Goal: Task Accomplishment & Management: Complete application form

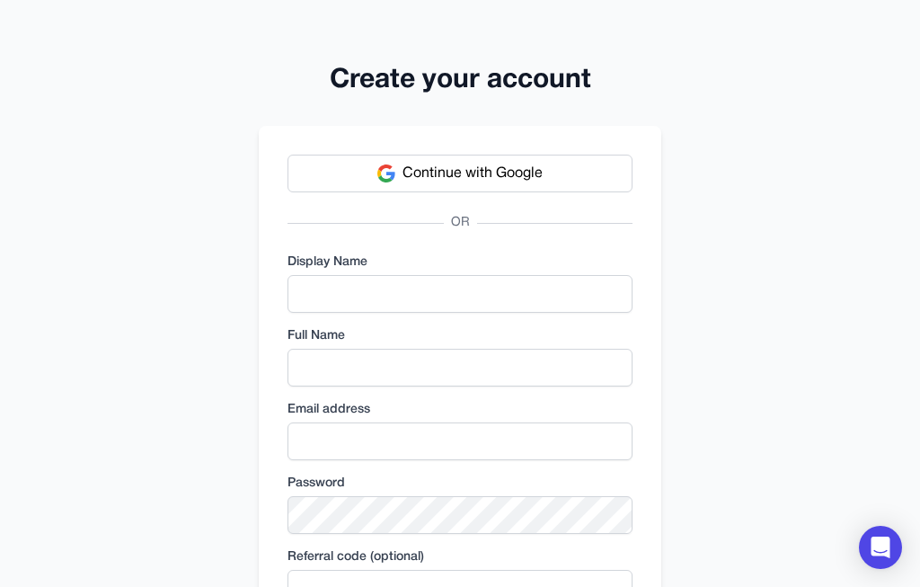
click at [549, 173] on button "Continue with Google" at bounding box center [459, 173] width 345 height 38
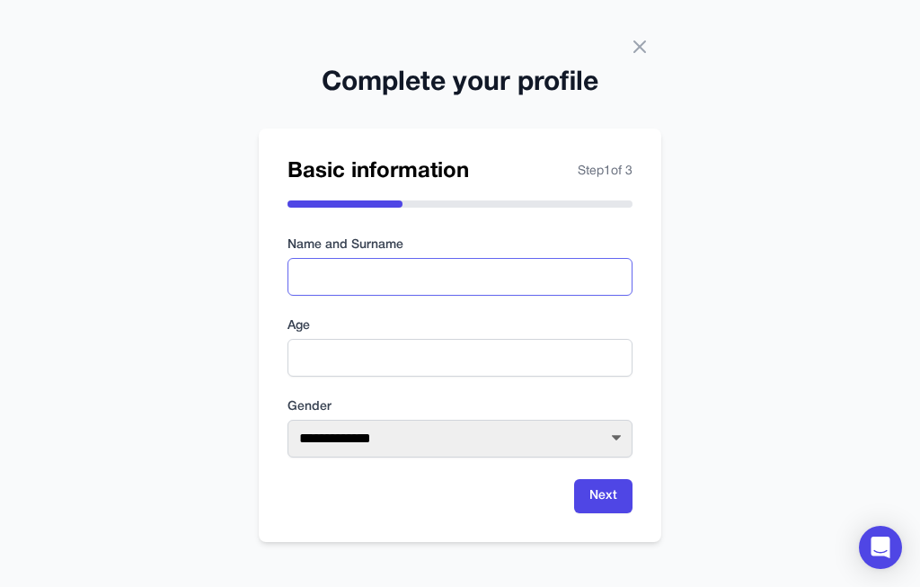
click at [472, 296] on input "text" at bounding box center [459, 277] width 345 height 38
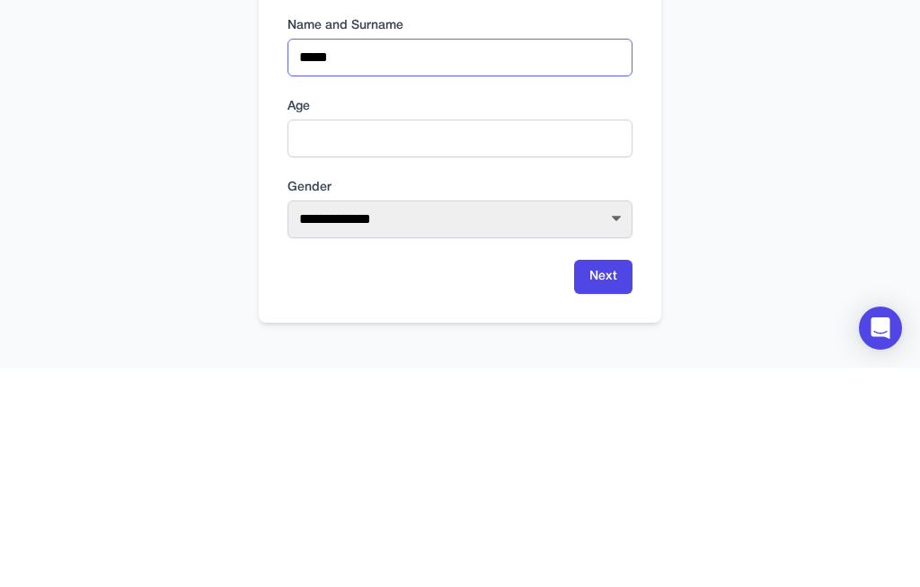
type input "*****"
click at [419, 339] on input "number" at bounding box center [459, 358] width 345 height 38
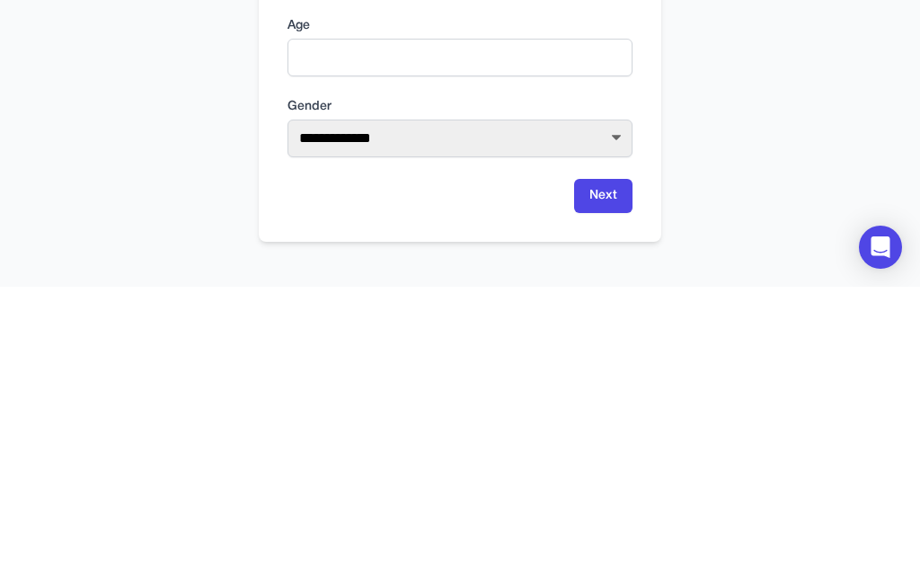
scroll to position [67, 0]
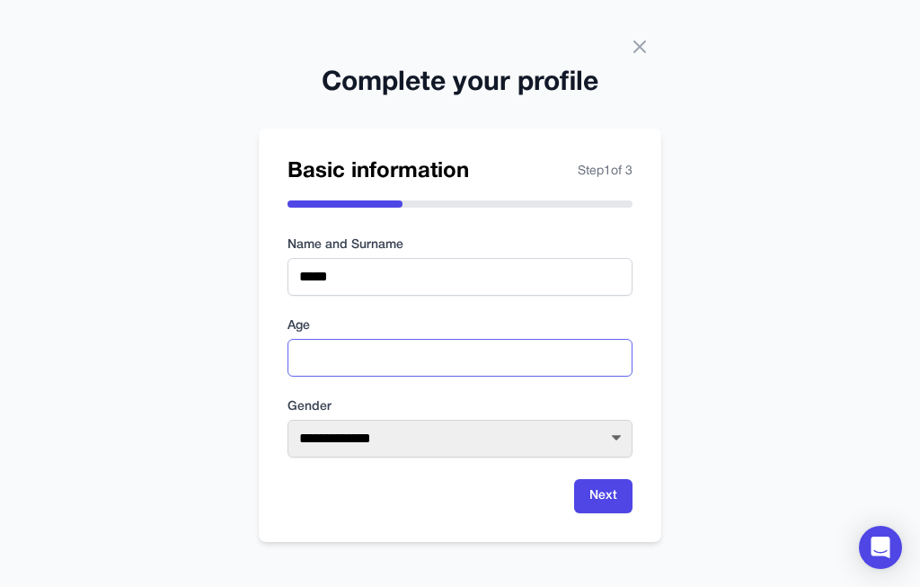
type input "**"
click at [554, 419] on select "**********" at bounding box center [459, 438] width 345 height 38
select select "****"
click at [600, 479] on button "Next" at bounding box center [603, 496] width 58 height 34
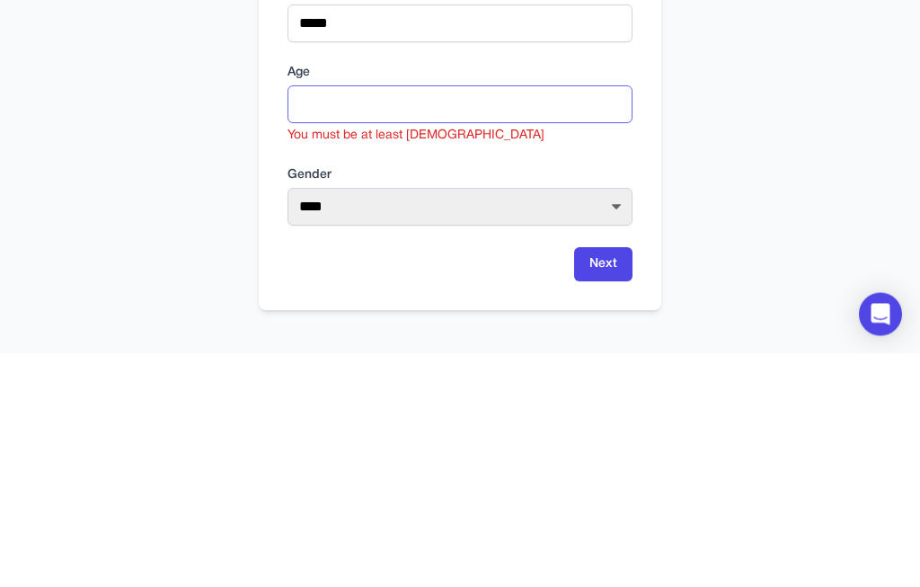
click at [603, 481] on button "Next" at bounding box center [603, 498] width 58 height 34
type input "*"
type input "**"
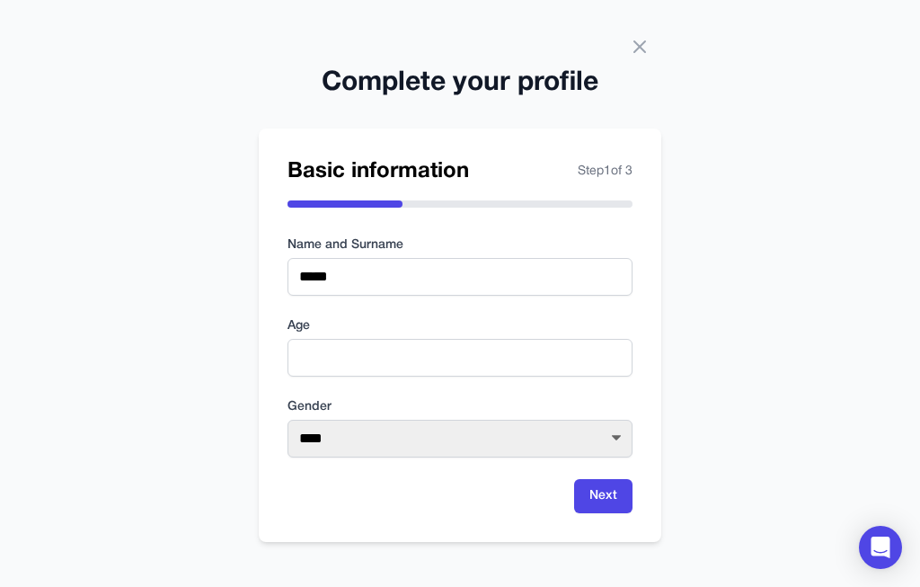
click at [601, 479] on button "Next" at bounding box center [603, 496] width 58 height 34
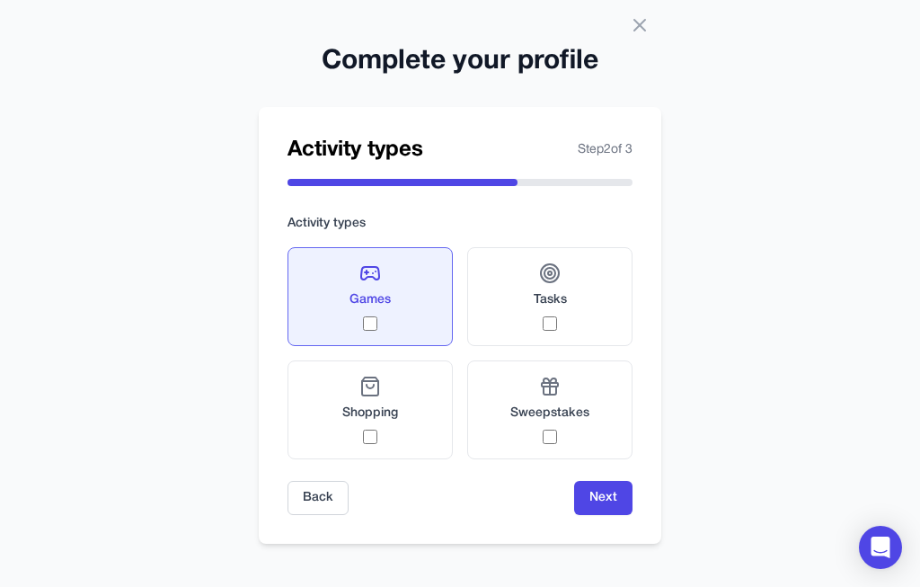
click at [408, 405] on label "Shopping" at bounding box center [369, 409] width 165 height 99
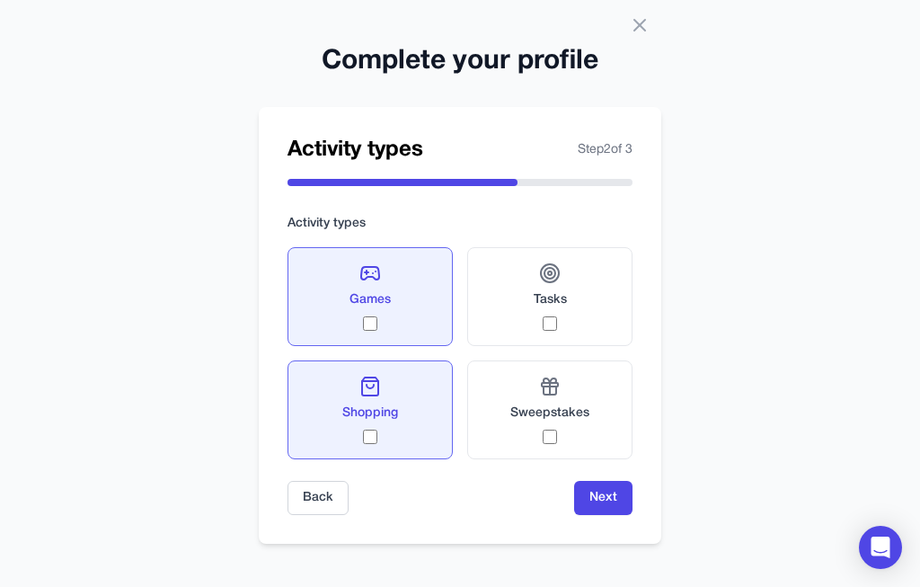
click at [600, 303] on label "Tasks" at bounding box center [549, 296] width 165 height 99
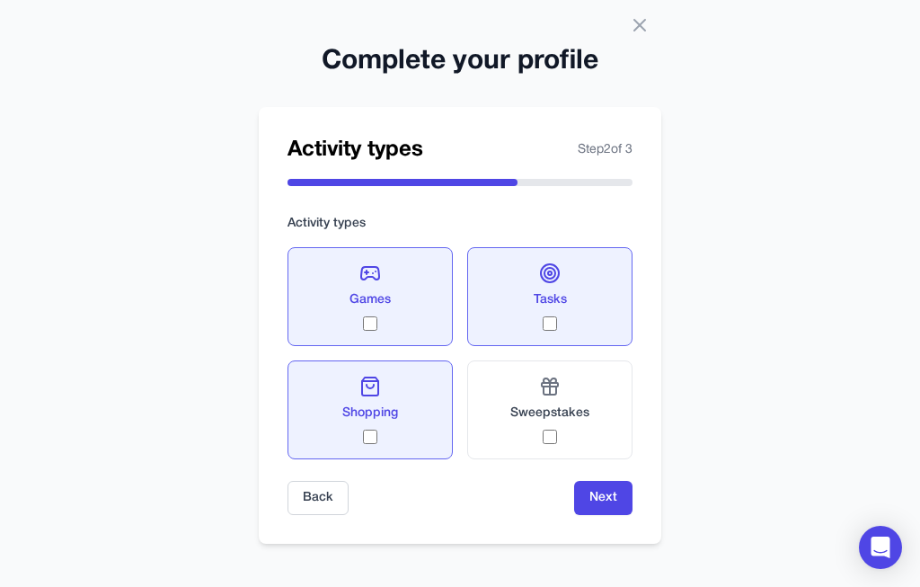
click at [612, 485] on button "Next" at bounding box center [603, 498] width 58 height 34
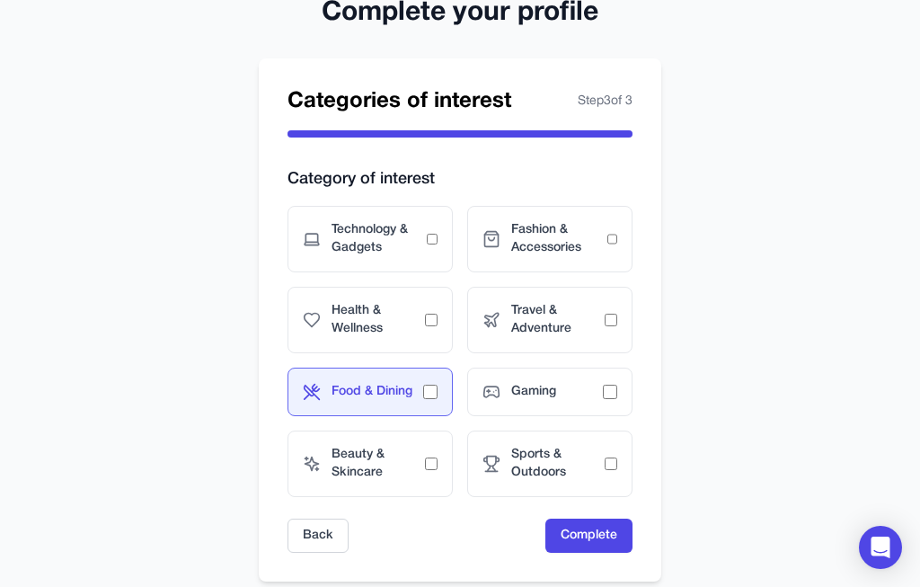
click at [595, 399] on span "Gaming" at bounding box center [557, 392] width 92 height 18
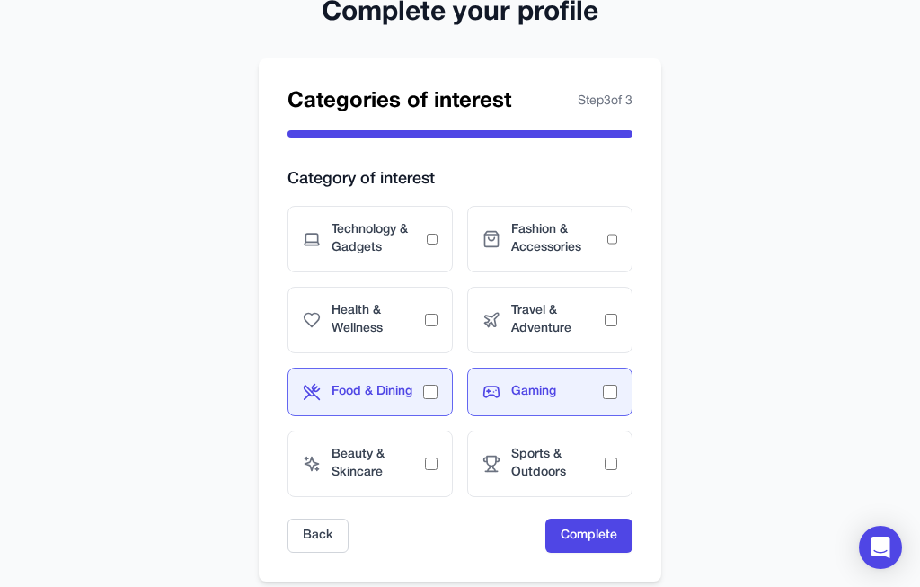
click at [600, 463] on span "Sports & Outdoors" at bounding box center [557, 464] width 93 height 36
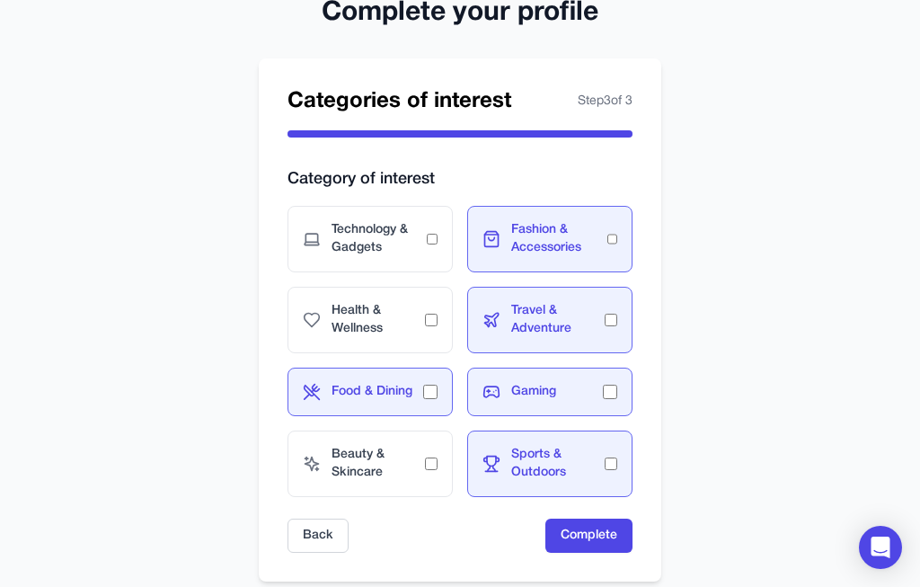
click at [621, 528] on button "Complete" at bounding box center [588, 535] width 87 height 34
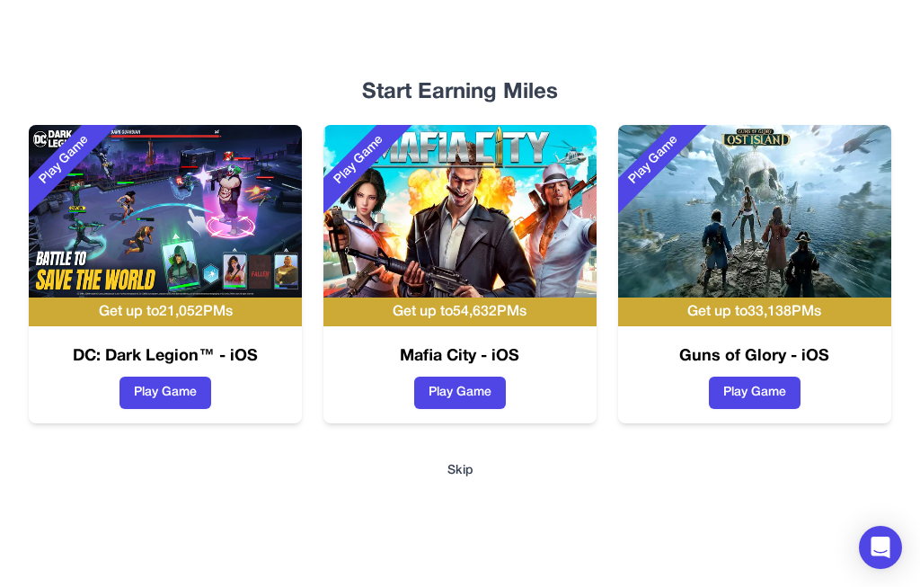
click at [452, 480] on button "Skip" at bounding box center [460, 471] width 26 height 18
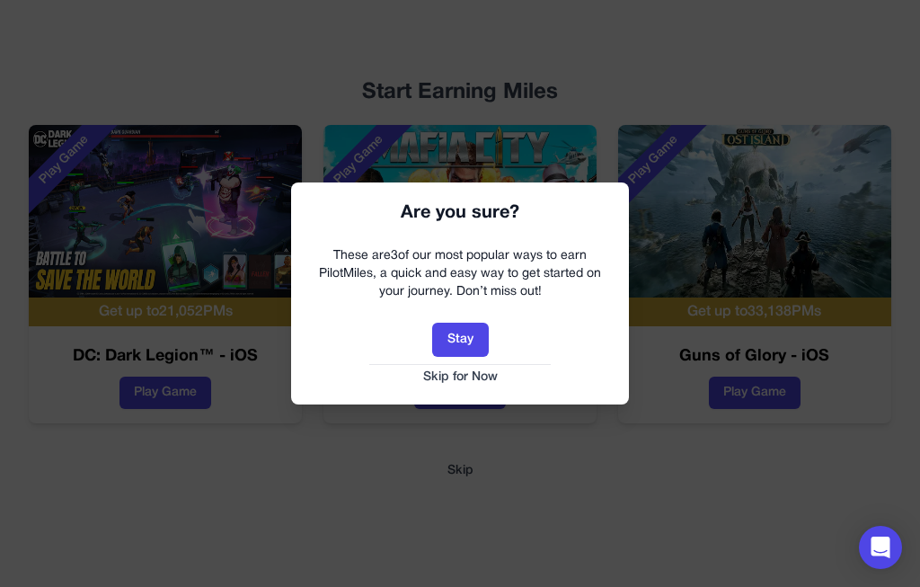
click at [469, 375] on button "Skip for Now" at bounding box center [460, 377] width 302 height 18
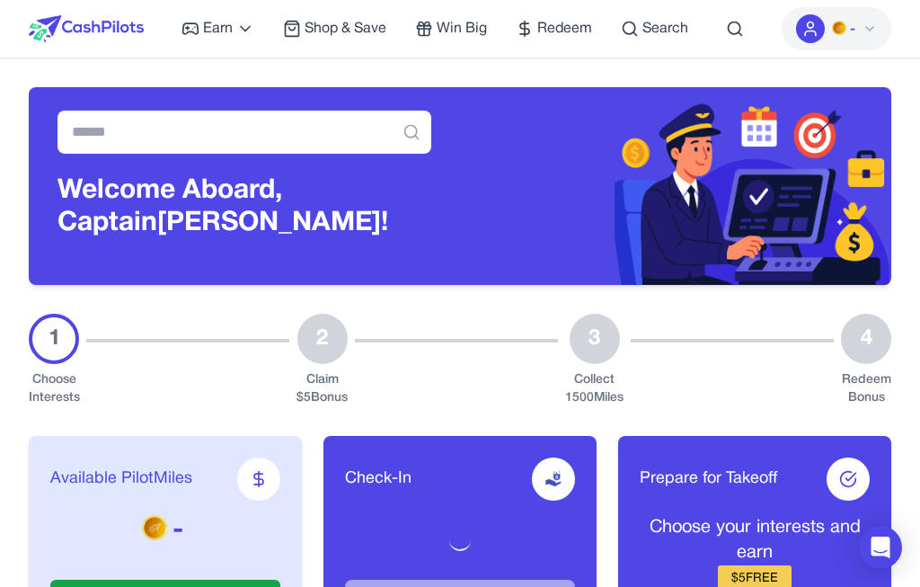
click at [884, 42] on button "-" at bounding box center [836, 28] width 110 height 43
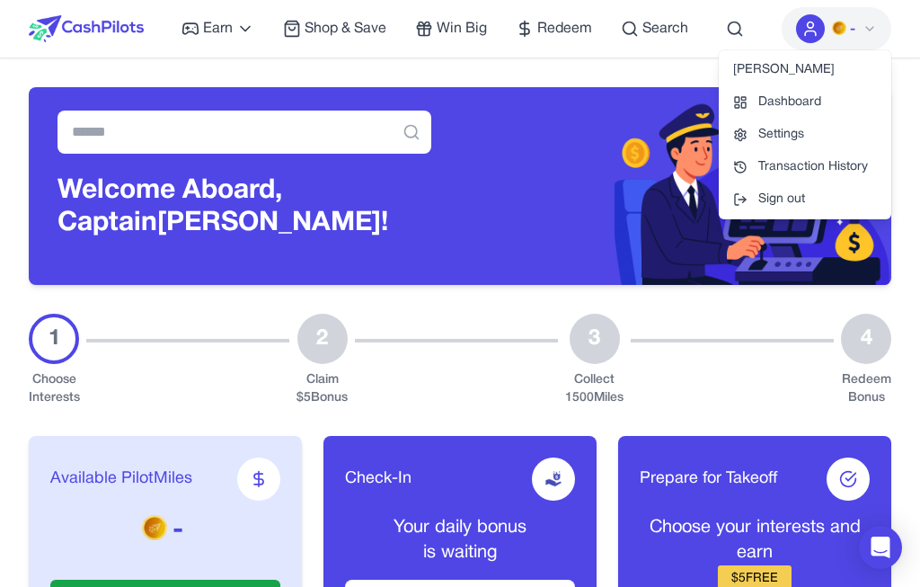
click at [509, 271] on img at bounding box center [675, 186] width 431 height 198
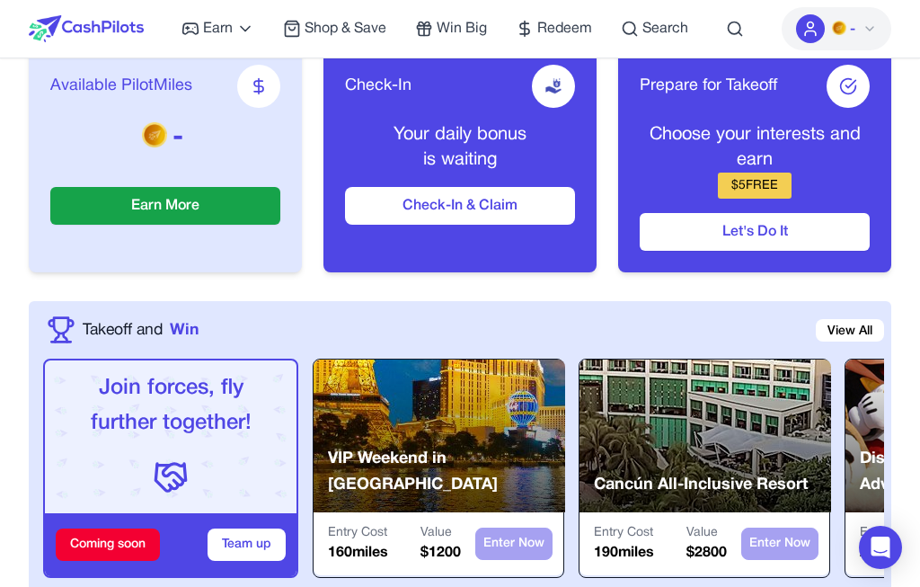
scroll to position [400, 0]
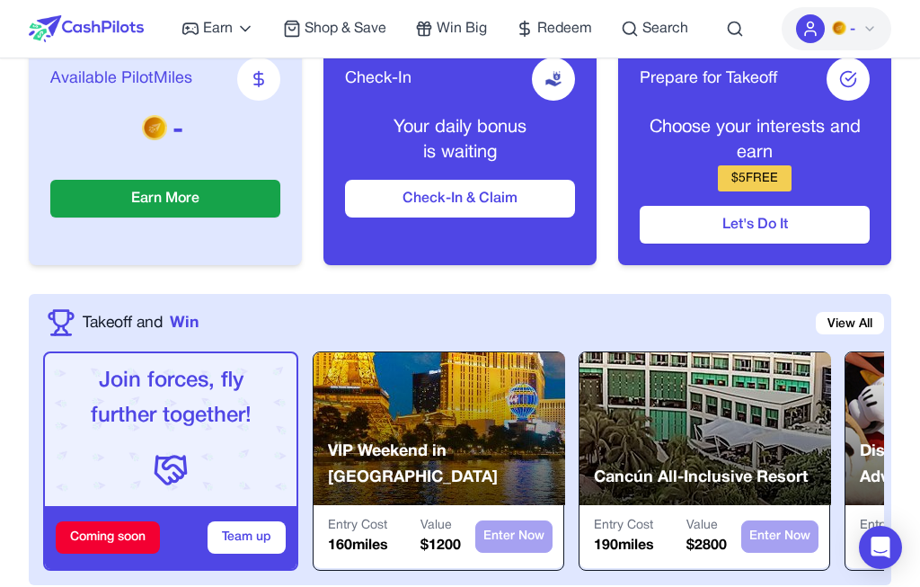
click at [419, 200] on button "Check-In & Claim" at bounding box center [460, 199] width 230 height 38
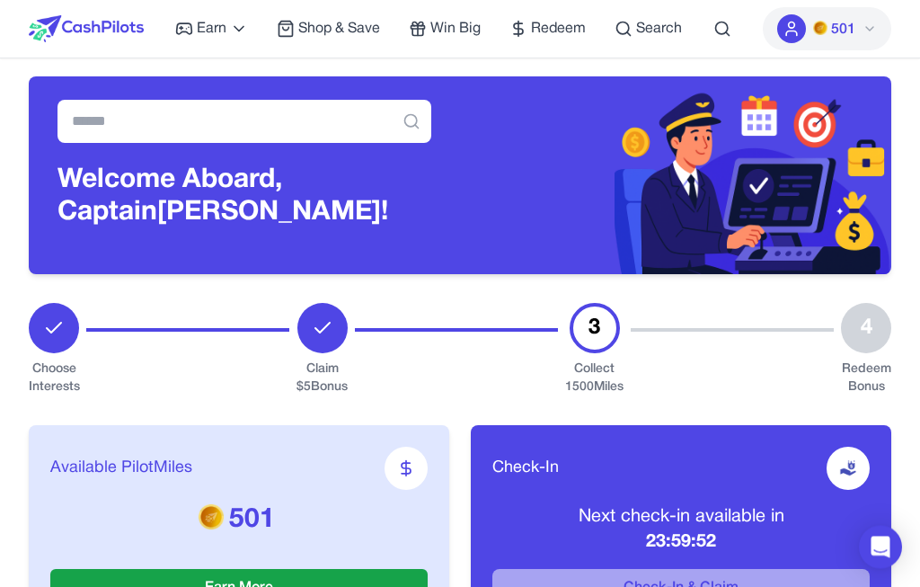
scroll to position [0, 0]
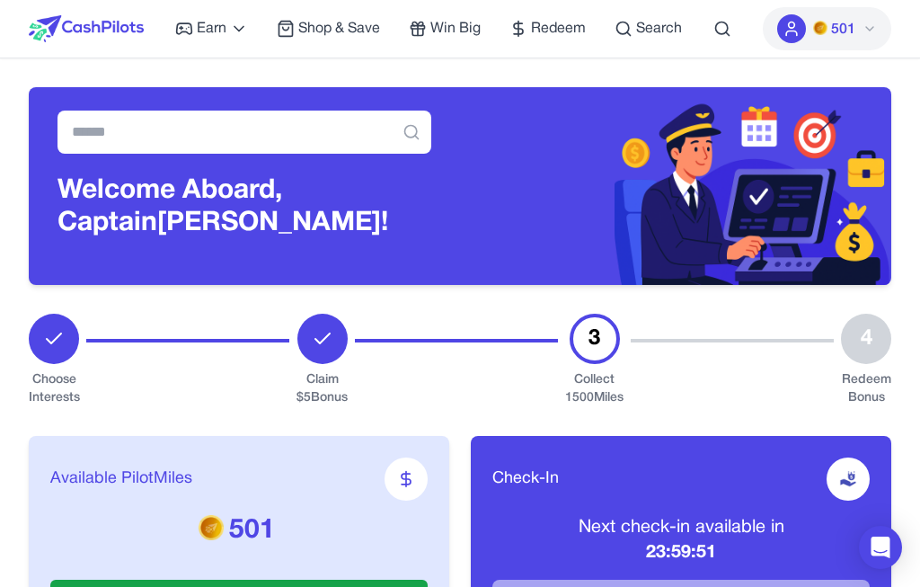
click at [874, 22] on icon at bounding box center [869, 29] width 14 height 14
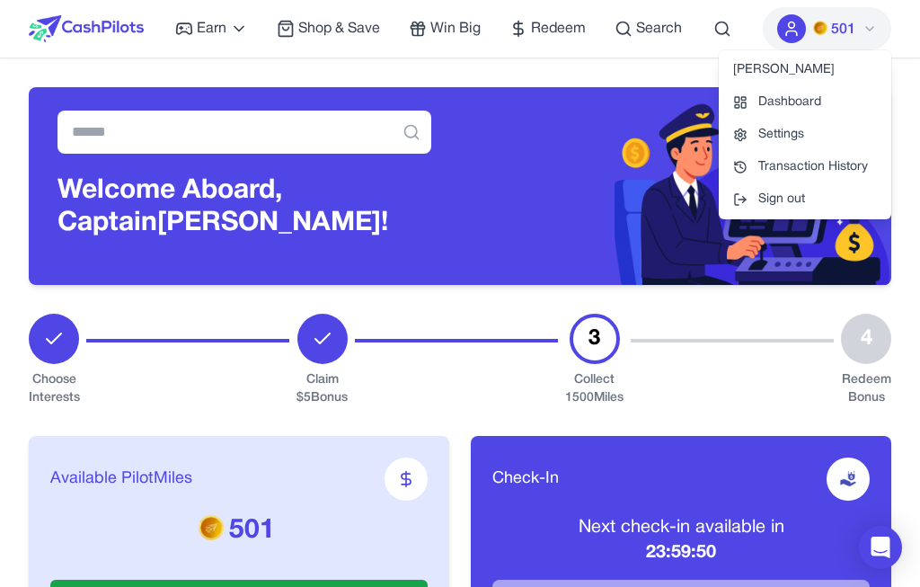
click at [797, 130] on link "Settings" at bounding box center [805, 135] width 172 height 32
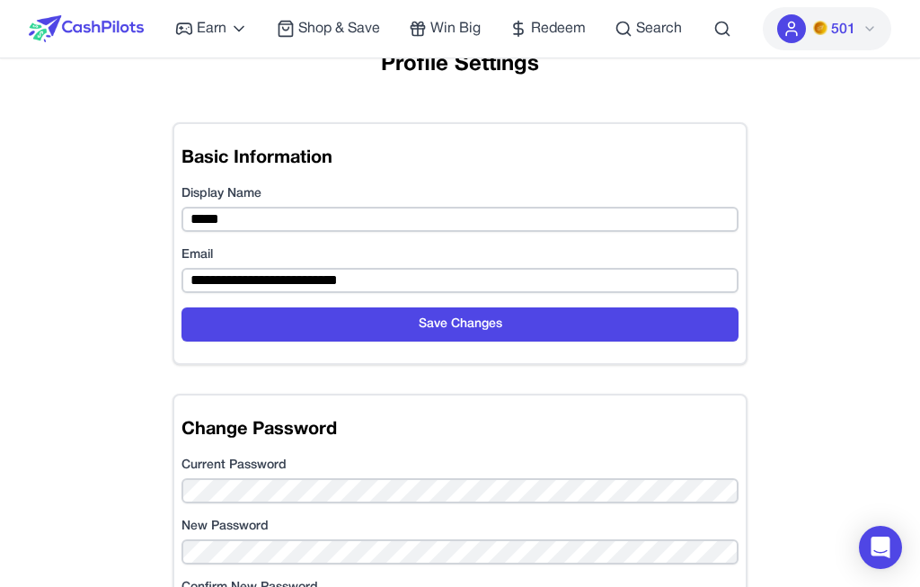
scroll to position [34, 0]
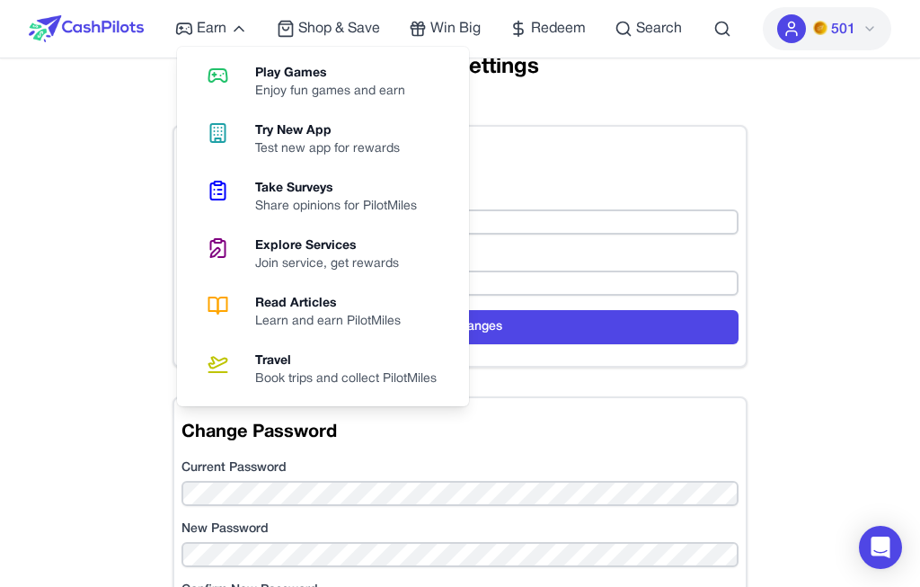
click at [204, 30] on span "Earn" at bounding box center [212, 29] width 30 height 22
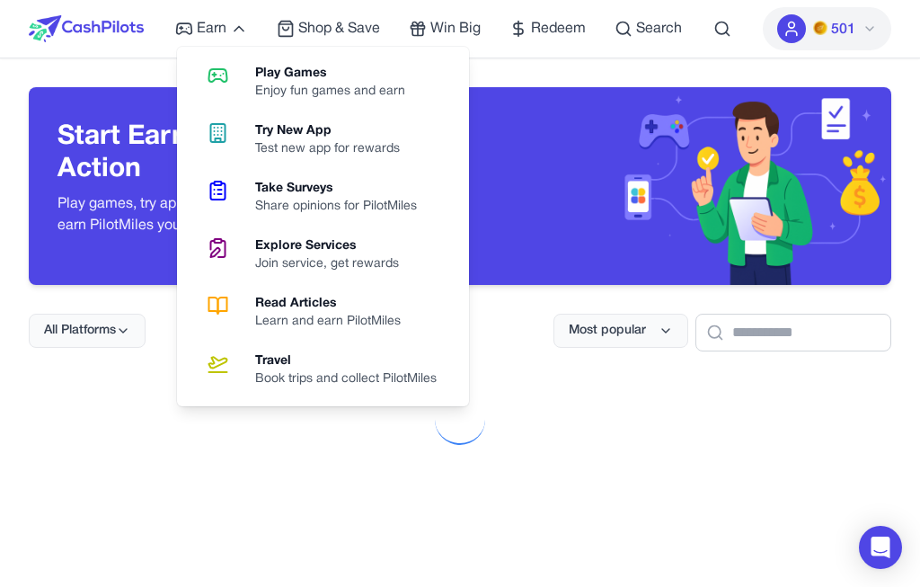
click at [46, 179] on div "Start Earning with Every Action Play games, try apps, complete surveys and more…" at bounding box center [244, 186] width 431 height 198
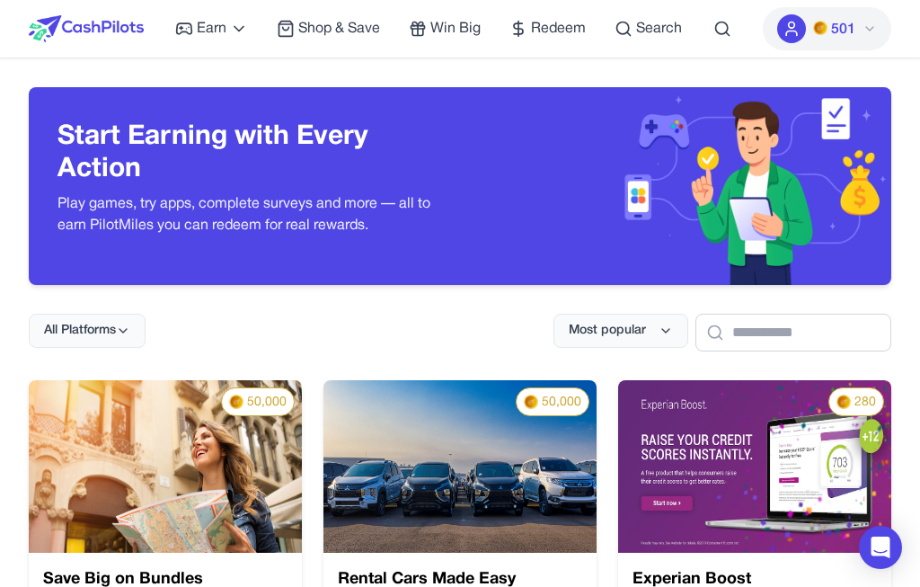
click at [870, 18] on button "501" at bounding box center [827, 28] width 128 height 43
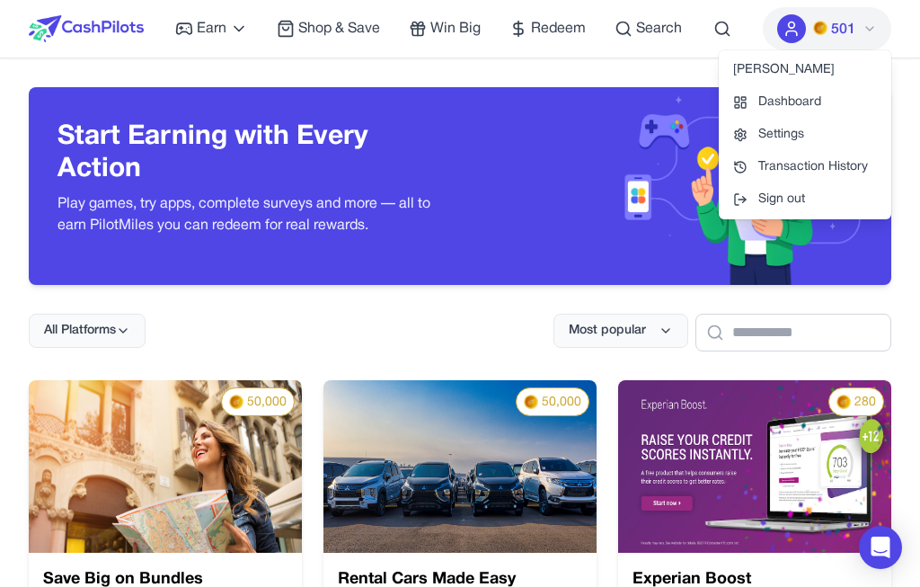
click at [855, 164] on link "Transaction History" at bounding box center [805, 167] width 172 height 32
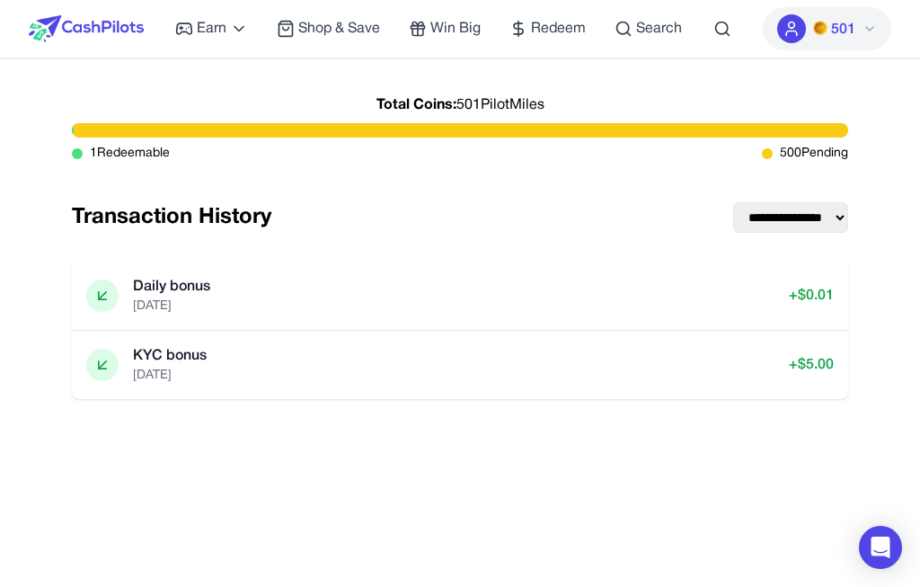
click at [873, 19] on button "501" at bounding box center [827, 28] width 128 height 43
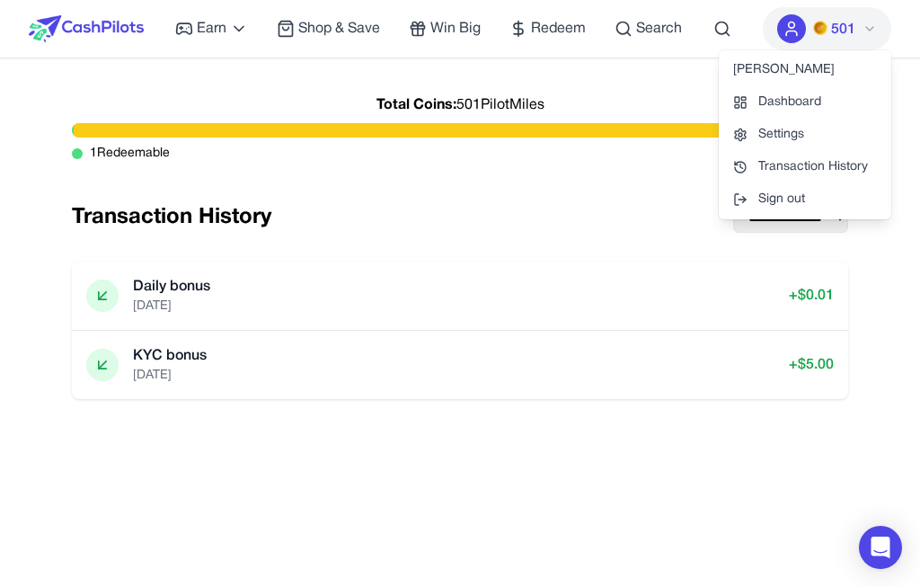
click at [849, 94] on link "Dashboard" at bounding box center [805, 102] width 172 height 32
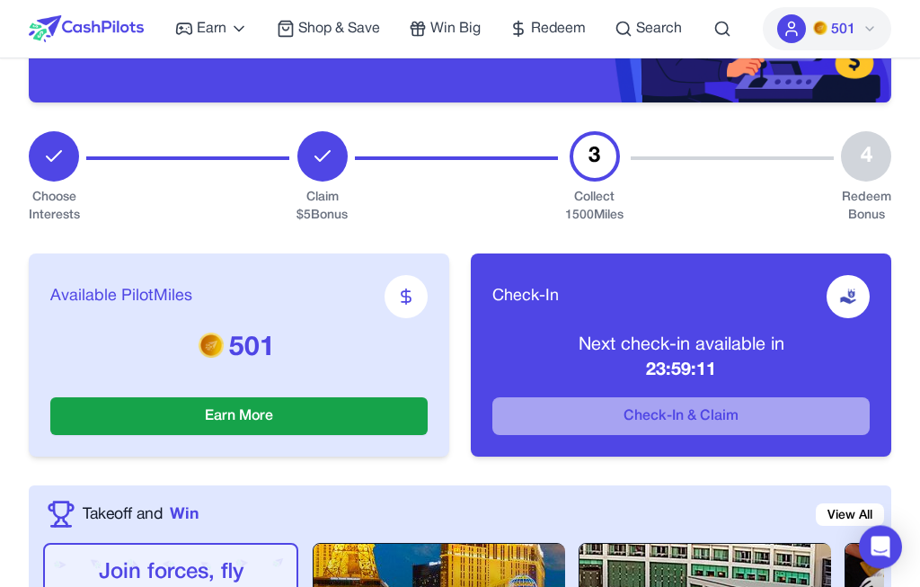
scroll to position [139, 0]
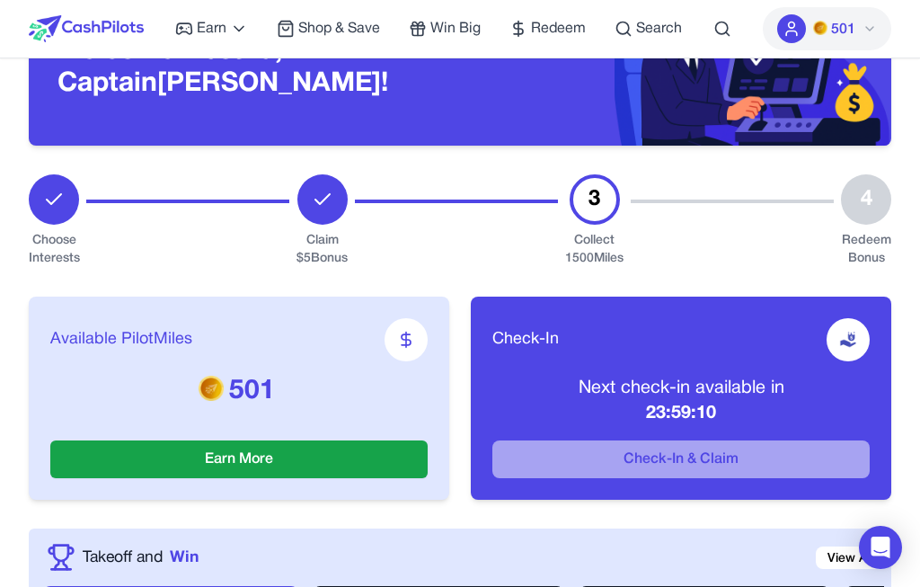
click at [561, 28] on span "Redeem" at bounding box center [558, 29] width 55 height 22
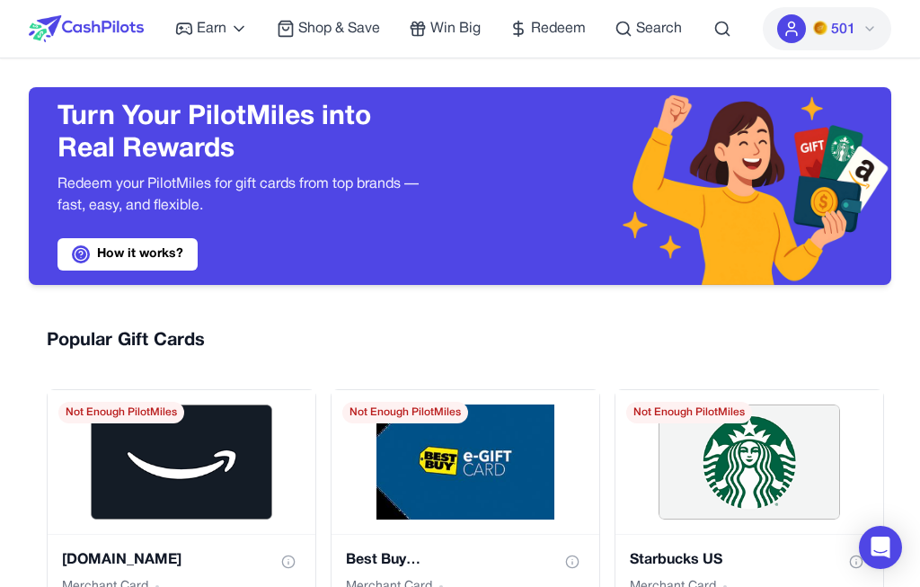
click at [233, 32] on icon at bounding box center [239, 29] width 18 height 18
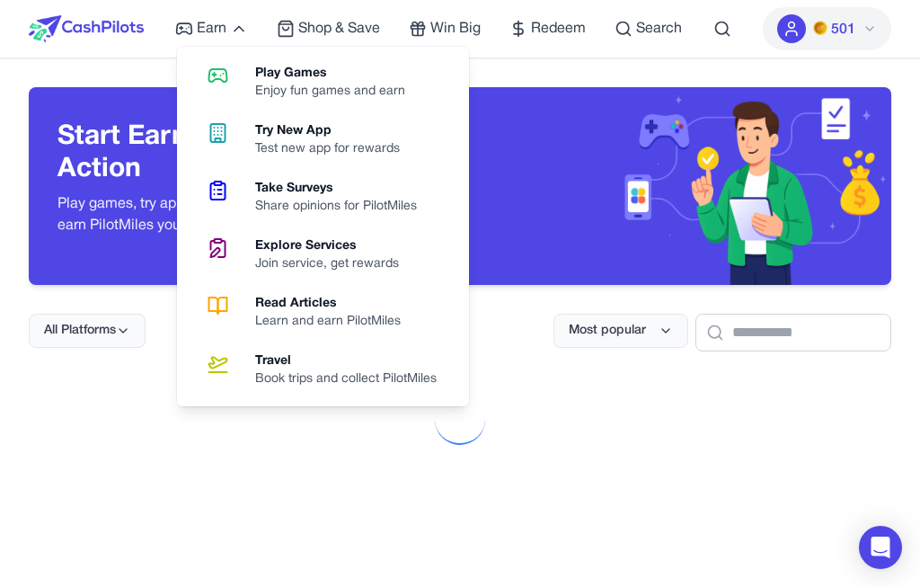
click at [591, 139] on img at bounding box center [675, 186] width 431 height 198
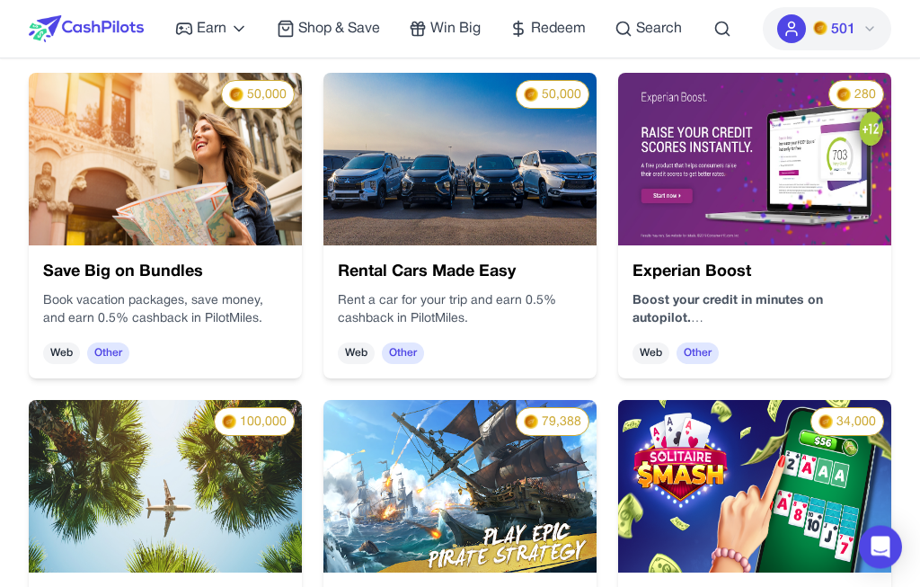
scroll to position [307, 0]
click at [234, 38] on icon at bounding box center [239, 29] width 18 height 18
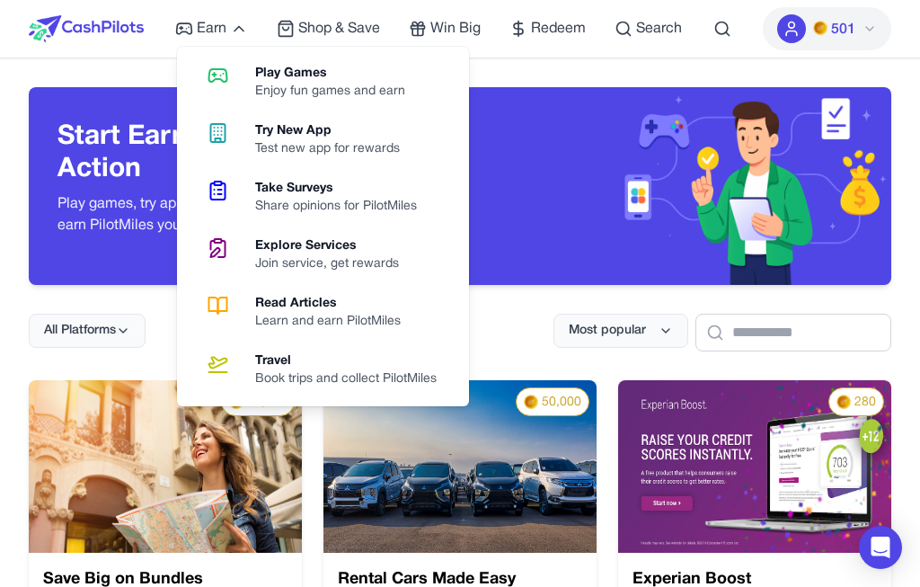
click at [327, 198] on div "Share opinions for PilotMiles" at bounding box center [343, 207] width 176 height 18
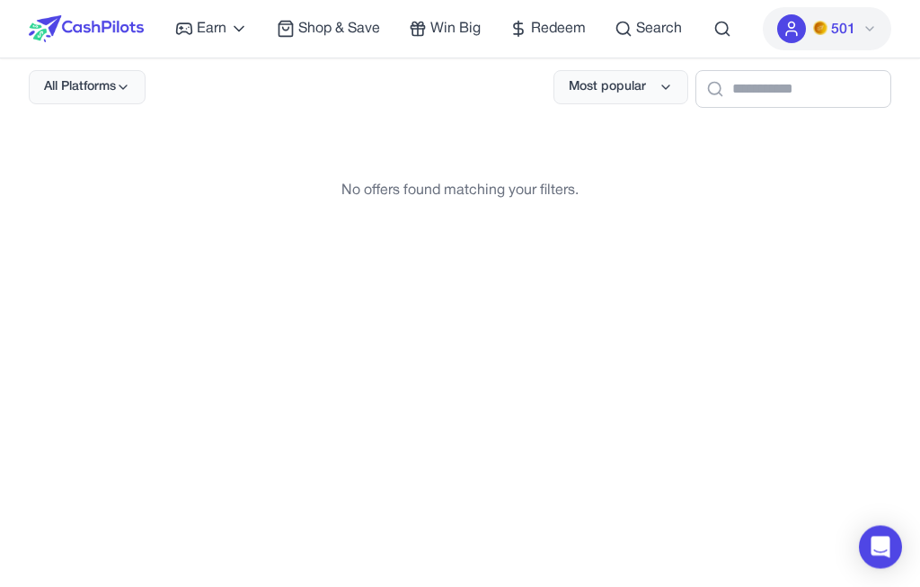
click at [623, 79] on button "Most popular" at bounding box center [620, 88] width 135 height 34
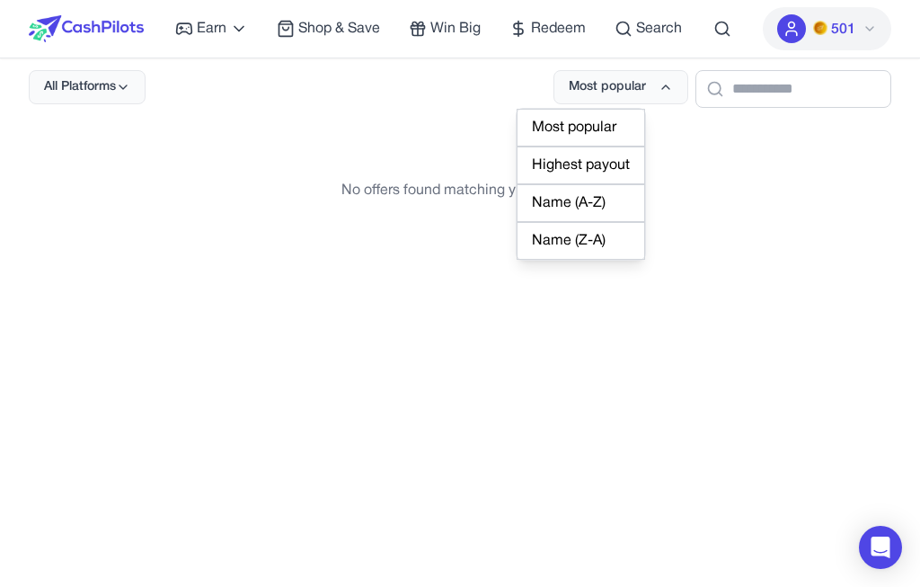
click at [596, 166] on div "Highest payout" at bounding box center [580, 165] width 128 height 38
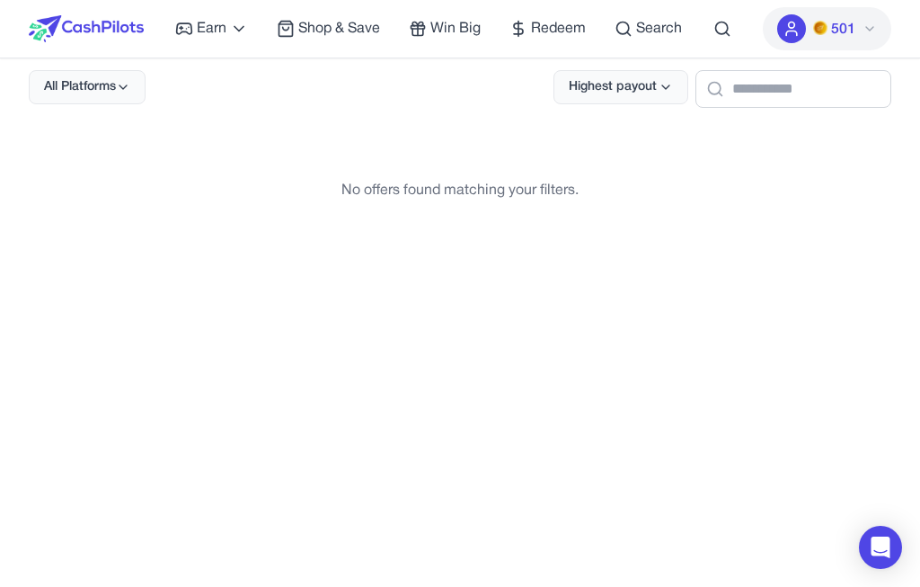
click at [111, 81] on span "All Platforms" at bounding box center [80, 87] width 72 height 18
click at [83, 184] on div "iOS" at bounding box center [86, 203] width 112 height 38
click at [90, 163] on div at bounding box center [460, 176] width 862 height 79
click at [125, 86] on icon at bounding box center [123, 87] width 14 height 14
click at [120, 157] on div "Web" at bounding box center [86, 165] width 112 height 38
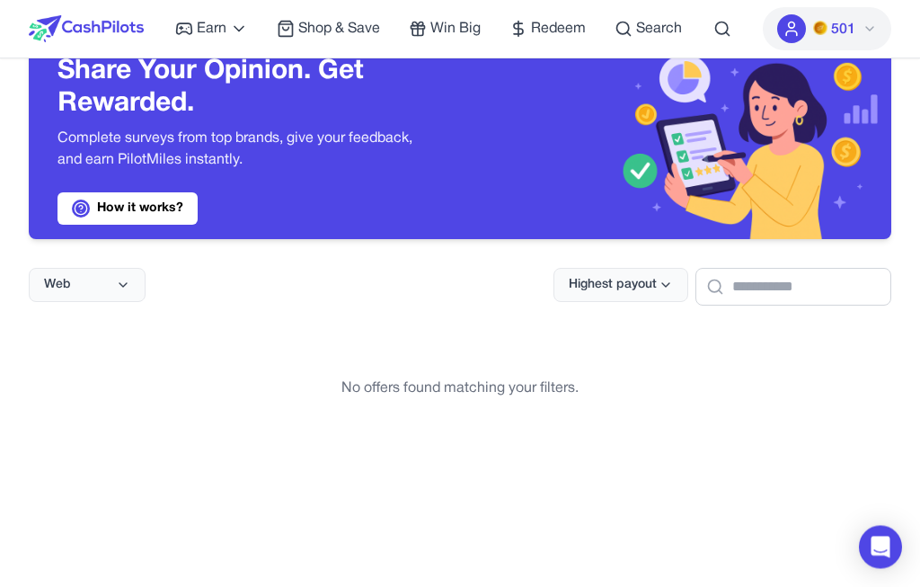
scroll to position [0, 0]
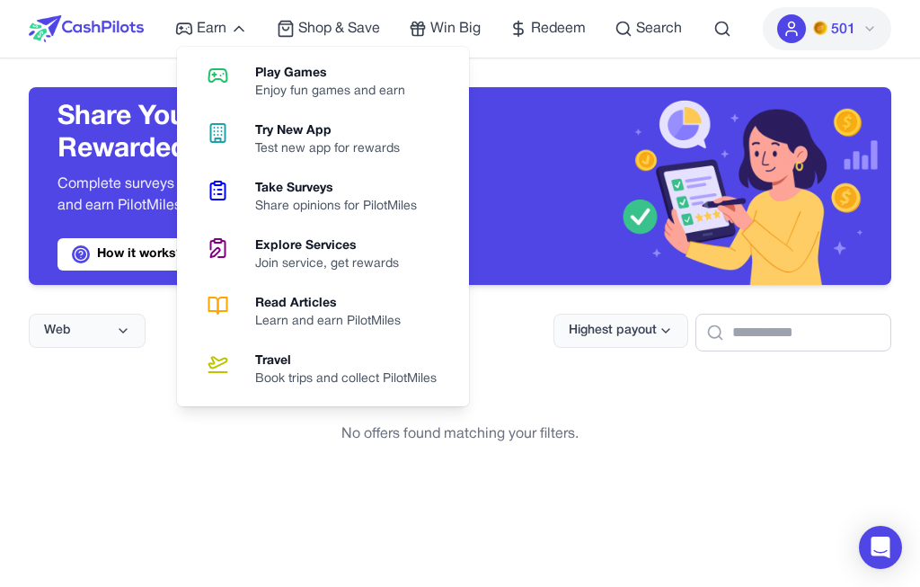
click at [215, 32] on span "Earn" at bounding box center [212, 29] width 30 height 22
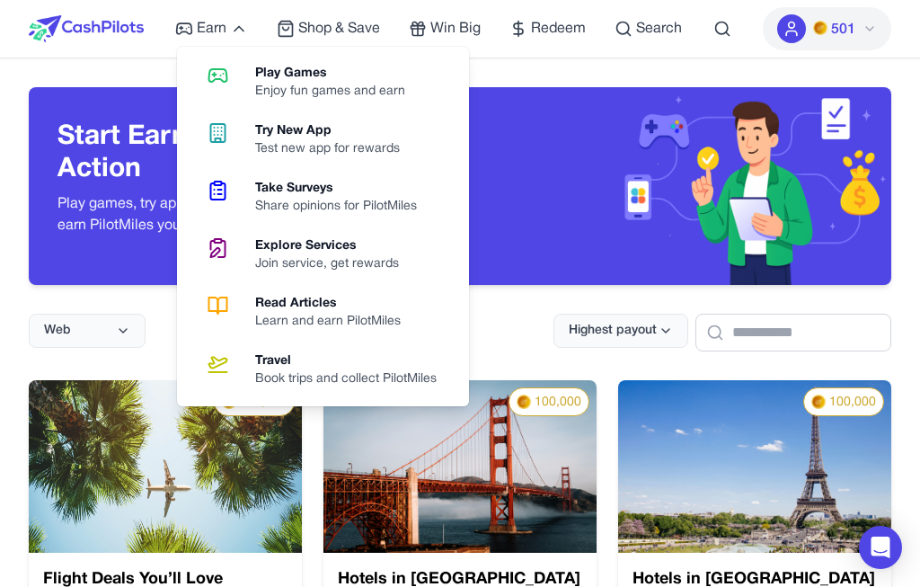
click at [392, 147] on div "Test new app for rewards" at bounding box center [334, 149] width 159 height 18
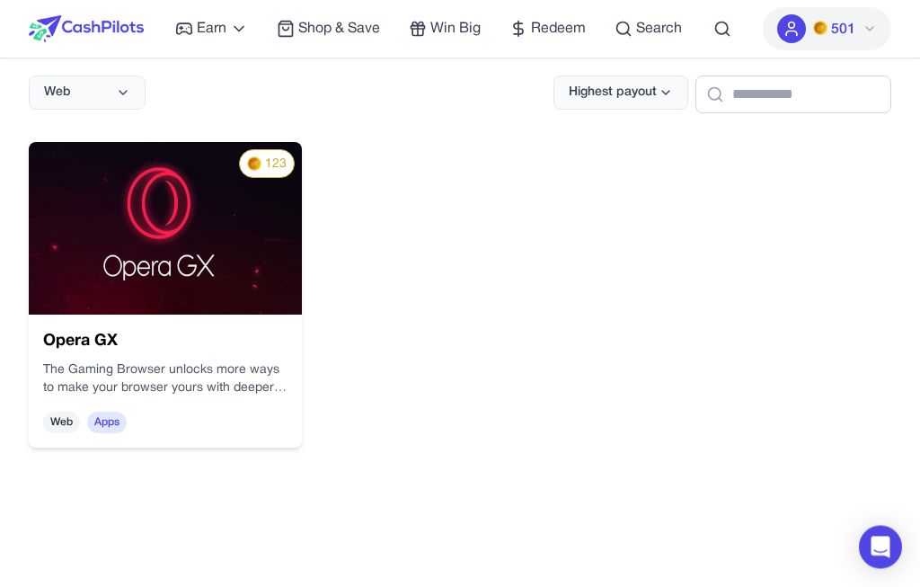
scroll to position [237, 0]
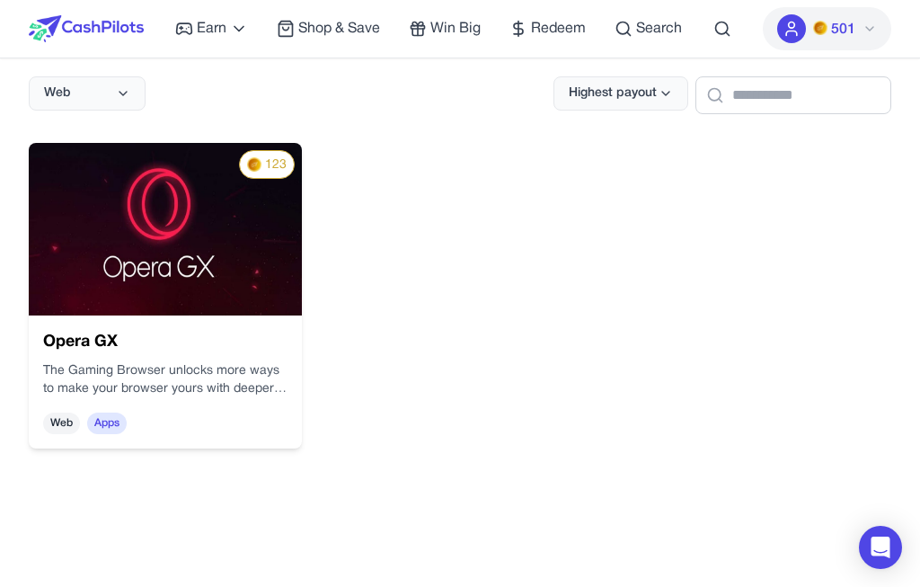
click at [201, 383] on p "The Gaming Browser unlocks more ways to make your browser yours with deeper per…" at bounding box center [165, 380] width 244 height 36
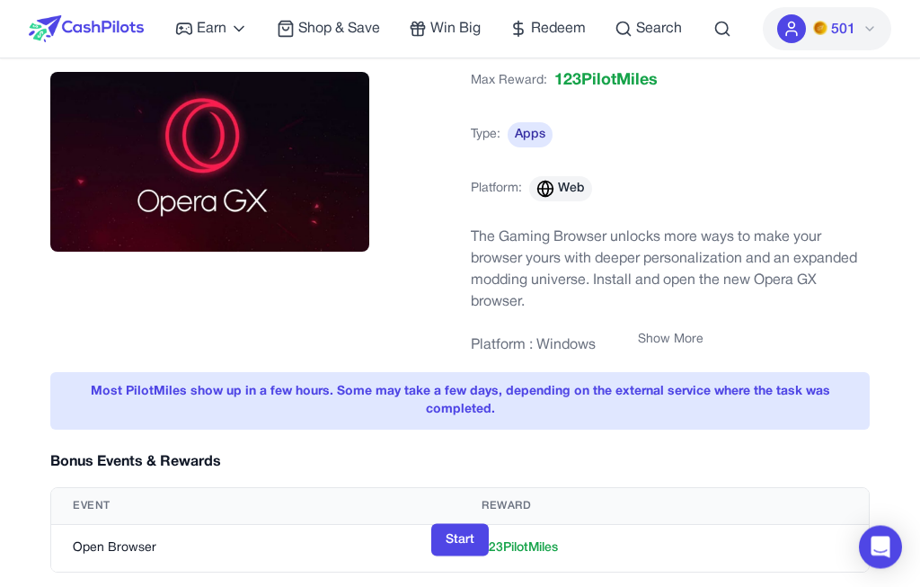
scroll to position [67, 0]
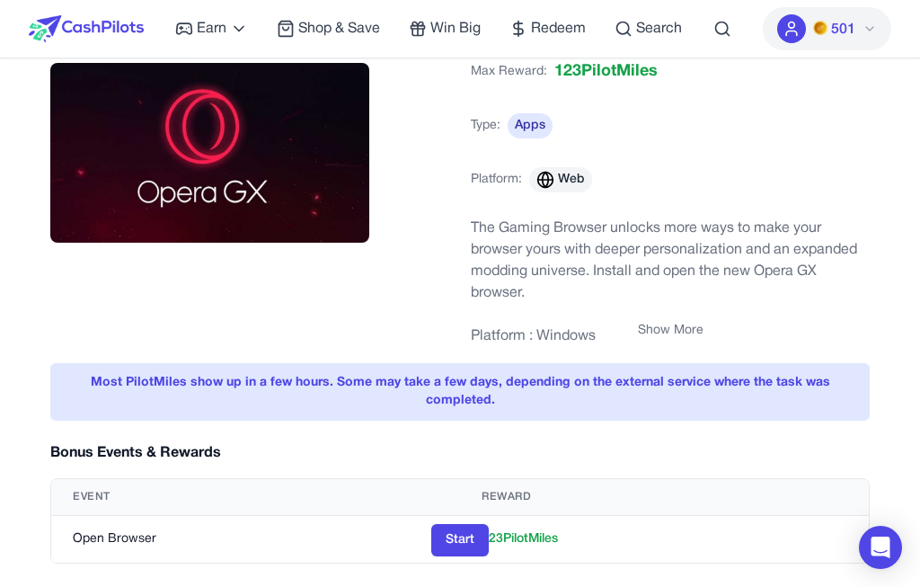
click at [472, 556] on button "Start" at bounding box center [459, 540] width 57 height 32
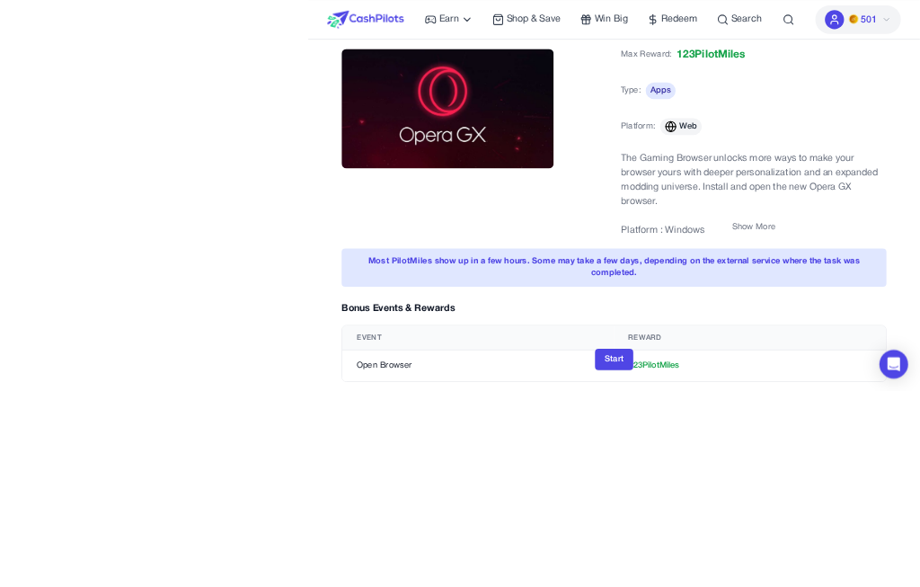
scroll to position [0, 0]
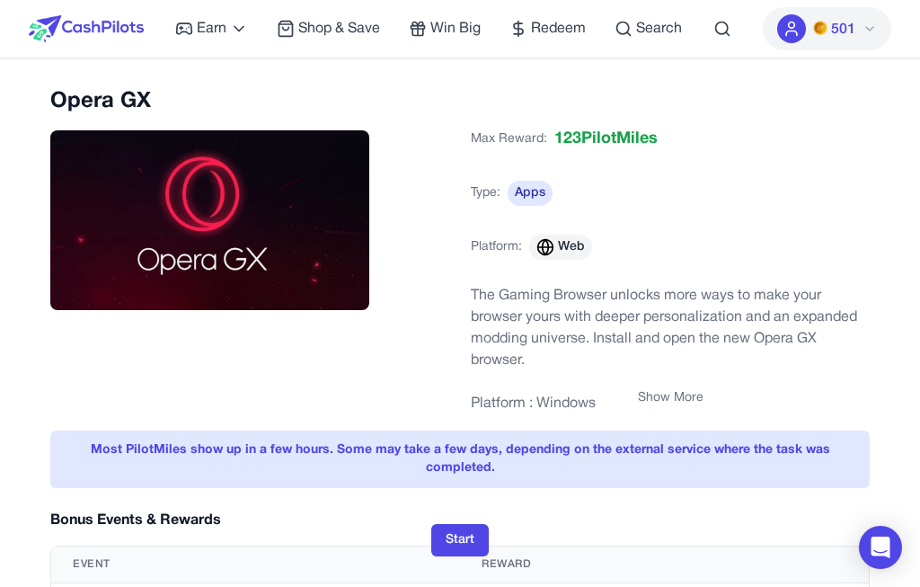
click at [835, 22] on span "501" at bounding box center [843, 30] width 24 height 22
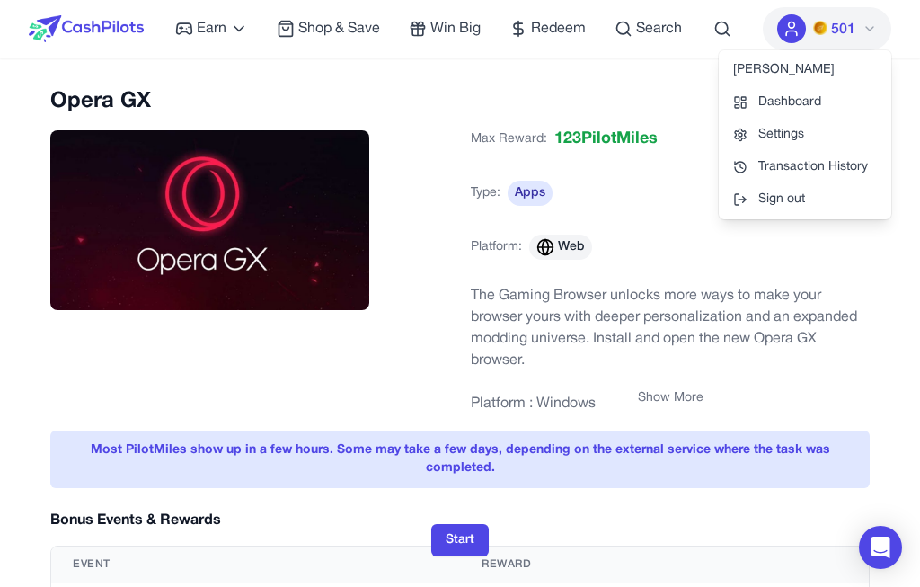
click at [796, 72] on div "[PERSON_NAME]" at bounding box center [805, 70] width 172 height 32
click at [657, 167] on div "Max Reward: 123 PilotMiles Type: Apps Platform: Web" at bounding box center [670, 200] width 399 height 162
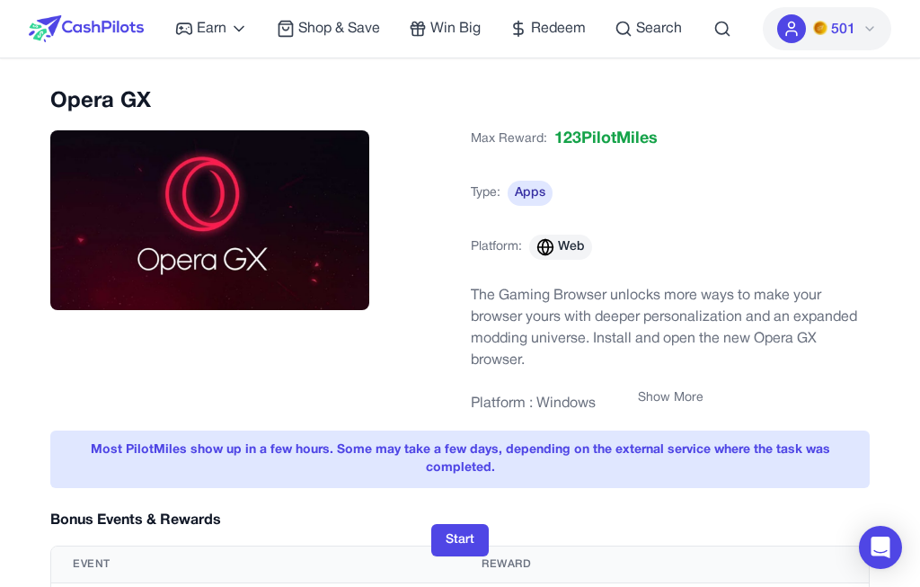
click at [825, 21] on img at bounding box center [820, 28] width 14 height 14
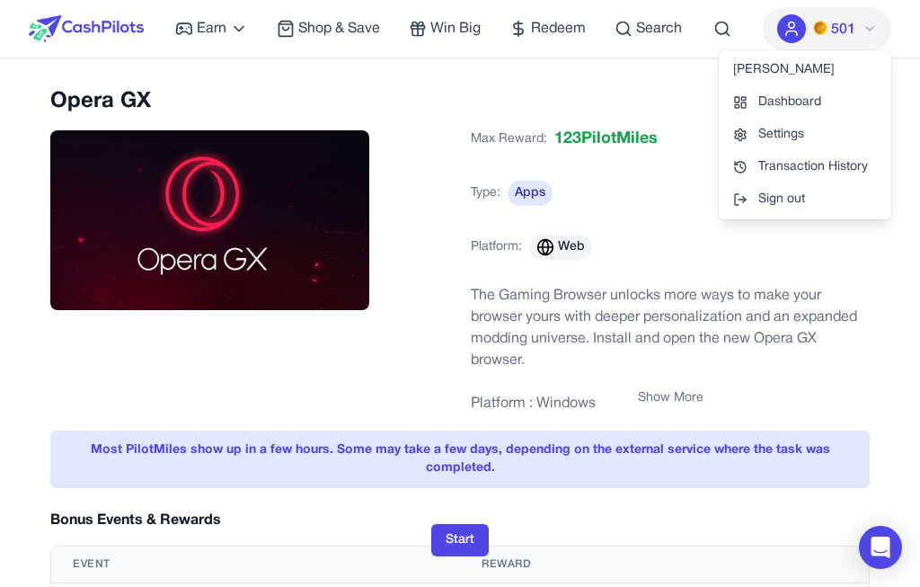
click at [806, 20] on button "501" at bounding box center [827, 28] width 128 height 43
click at [805, 20] on button "501" at bounding box center [827, 28] width 128 height 43
click at [801, 27] on div at bounding box center [791, 28] width 29 height 29
